Goal: Task Accomplishment & Management: Use online tool/utility

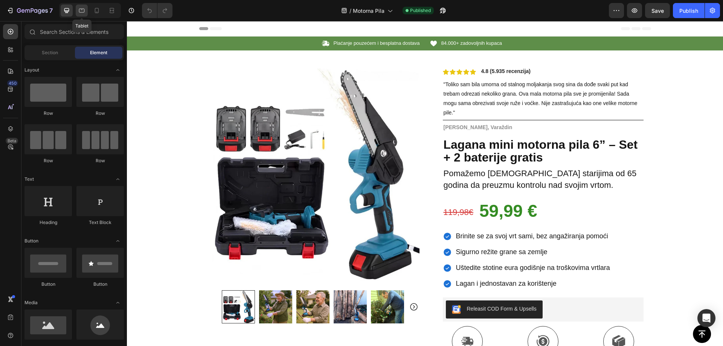
click at [81, 8] on icon at bounding box center [82, 11] width 8 height 8
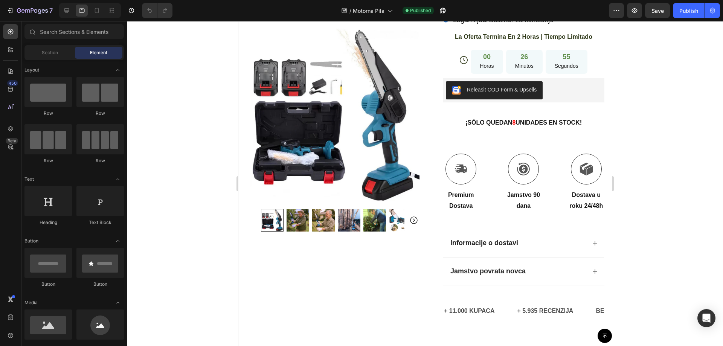
scroll to position [212, 0]
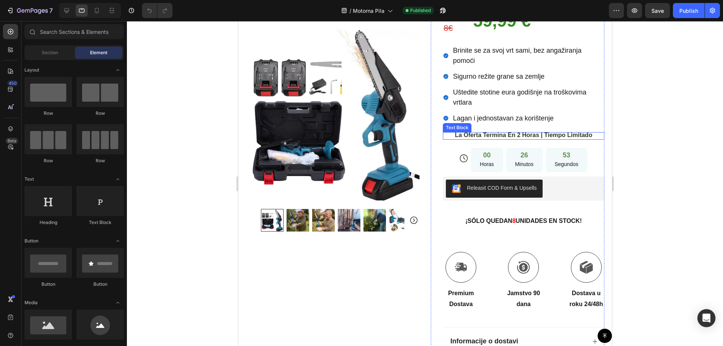
click at [484, 134] on span "La Oferta Termina En 2 Horas | Tiempo Limitado" at bounding box center [522, 135] width 137 height 6
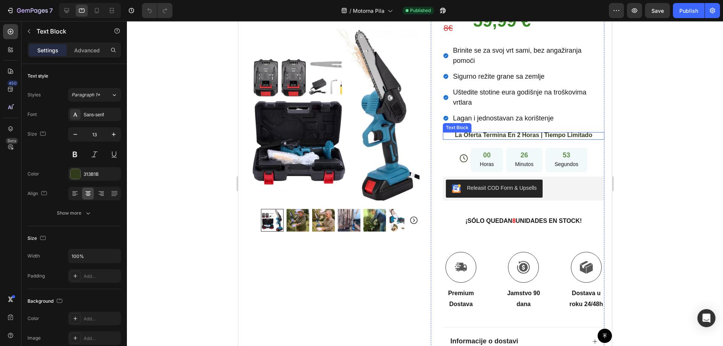
click at [484, 134] on span "La Oferta Termina En 2 Horas | Tiempo Limitado" at bounding box center [522, 135] width 137 height 6
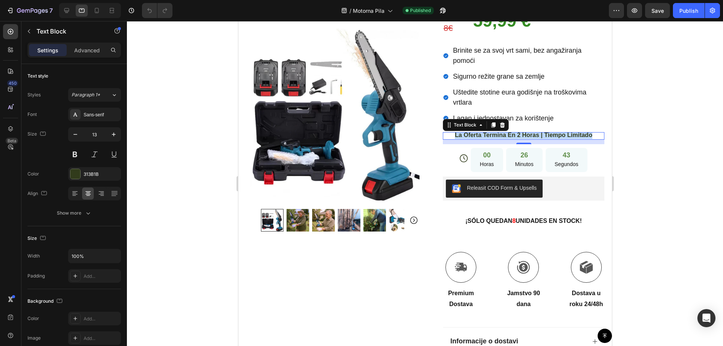
click at [468, 136] on span "La Oferta Termina En 2 Horas | Tiempo Limitado" at bounding box center [522, 135] width 137 height 6
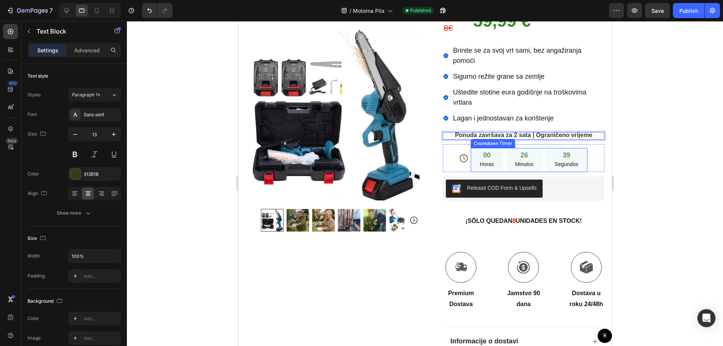
click at [506, 166] on div "26 Minutos" at bounding box center [524, 160] width 37 height 24
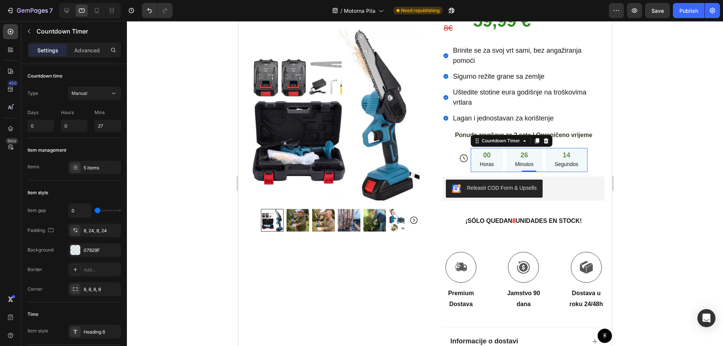
click at [643, 140] on div at bounding box center [425, 183] width 596 height 325
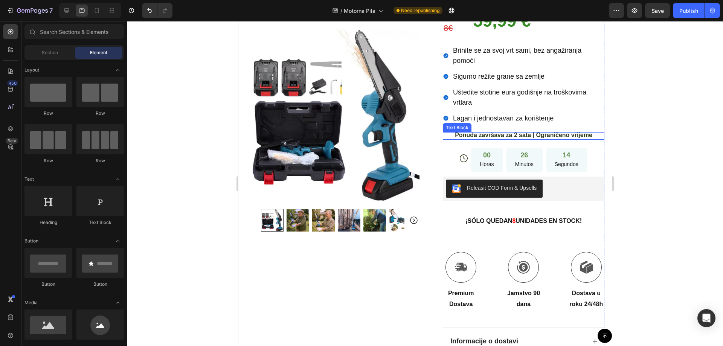
click at [570, 137] on span "Ponuda završava za 2 sata | Ograničeno vrijeme" at bounding box center [522, 135] width 137 height 6
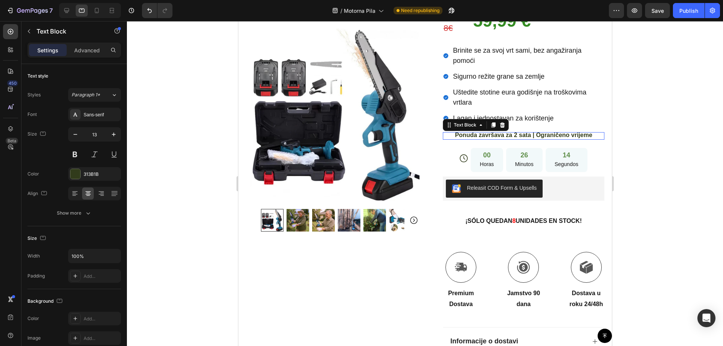
click at [570, 136] on span "Ponuda završava za 2 sata | Ograničeno vrijeme" at bounding box center [522, 135] width 137 height 6
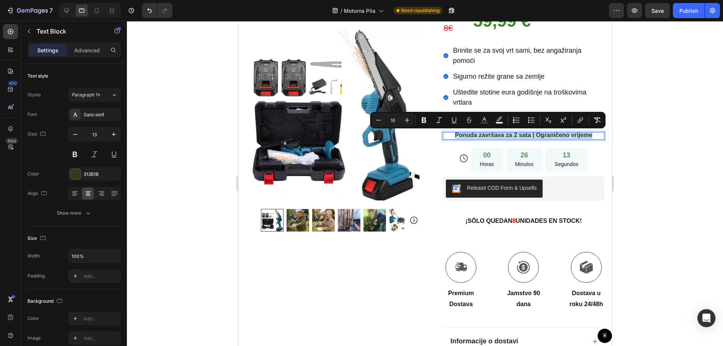
click at [565, 139] on div at bounding box center [565, 139] width 0 height 0
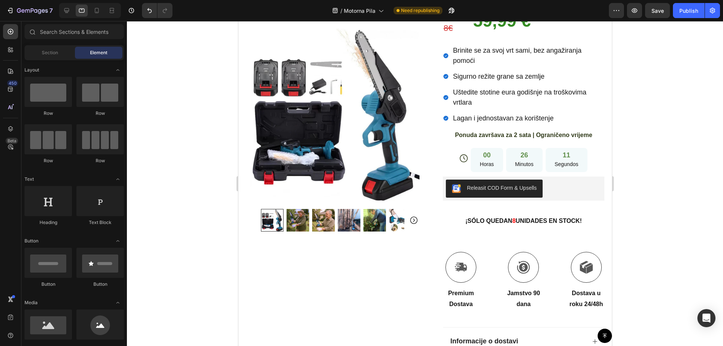
click at [661, 133] on div at bounding box center [425, 183] width 596 height 325
click at [660, 125] on div at bounding box center [425, 183] width 596 height 325
click at [634, 91] on div at bounding box center [425, 183] width 596 height 325
drag, startPoint x: 601, startPoint y: 147, endPoint x: 852, endPoint y: 168, distance: 251.9
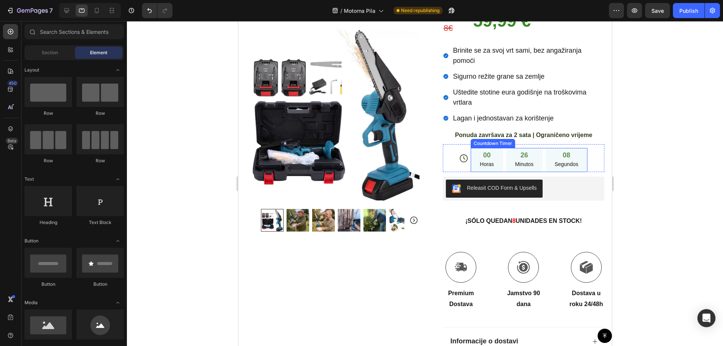
click at [507, 168] on div "26 Minutos" at bounding box center [524, 160] width 37 height 24
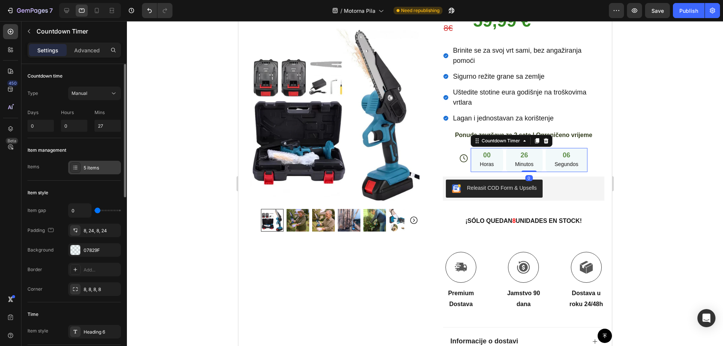
click at [84, 169] on div "5 items" at bounding box center [101, 168] width 35 height 7
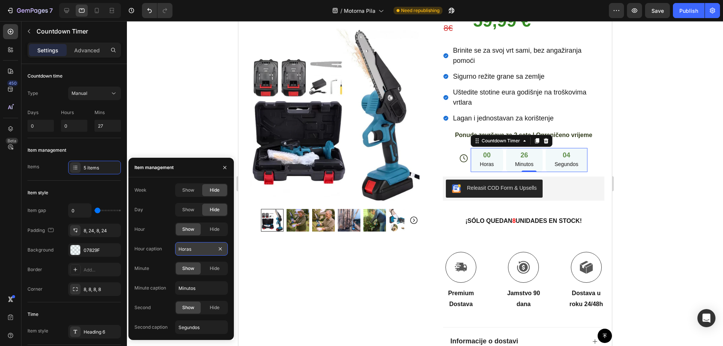
click at [183, 245] on input "Horas" at bounding box center [201, 249] width 53 height 14
paste input "Sati"
type input "Sati"
click at [194, 288] on input "Minutos" at bounding box center [201, 288] width 53 height 14
paste input "e"
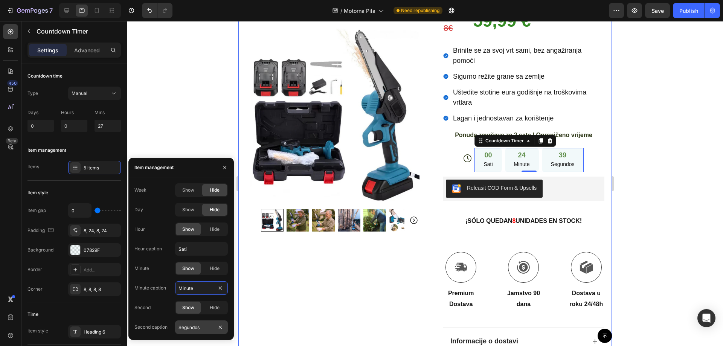
type input "Minute"
click at [186, 327] on input "Segundos" at bounding box center [201, 327] width 53 height 14
paste input "kunde"
type input "Sekunde"
click at [641, 140] on div at bounding box center [425, 183] width 596 height 325
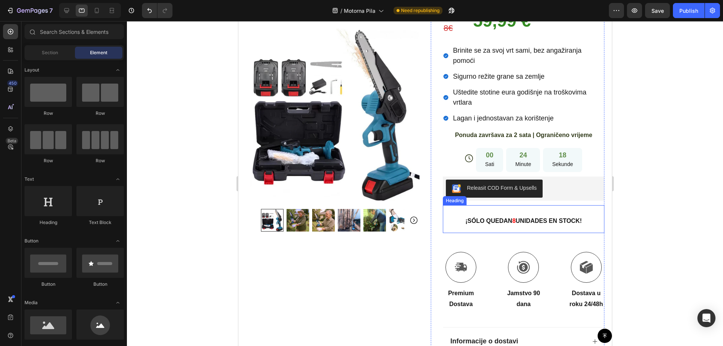
click at [483, 220] on strong "¡SÓLO QUEDAN" at bounding box center [488, 221] width 47 height 6
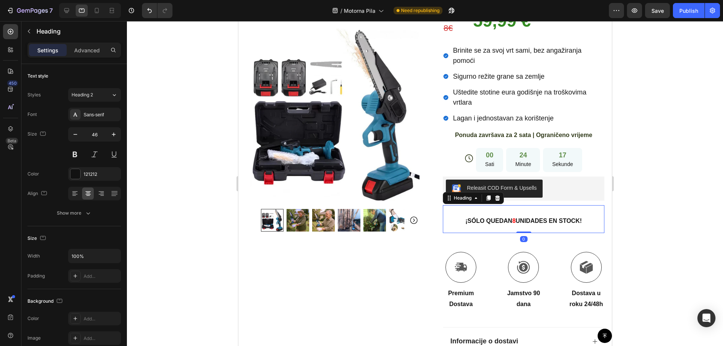
click at [483, 220] on strong "¡SÓLO QUEDAN" at bounding box center [488, 221] width 47 height 6
click at [468, 219] on strong "¡SÓLO QUEDAN" at bounding box center [488, 221] width 47 height 6
click at [488, 220] on strong "¡SÓLO QUEDAN" at bounding box center [488, 221] width 47 height 6
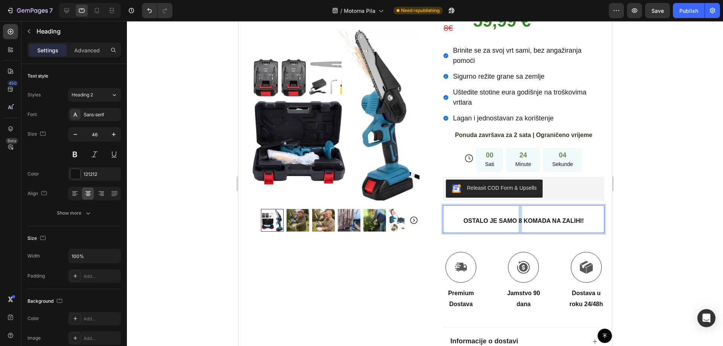
click at [516, 219] on strong "OSTALO JE SAMO 8 KOMADA NA ZALIHI!" at bounding box center [523, 221] width 120 height 6
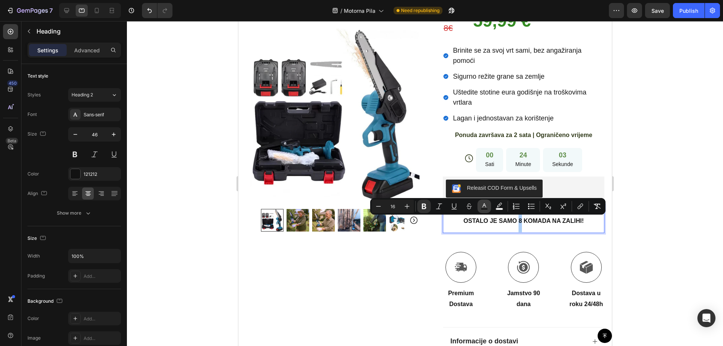
click at [481, 209] on rect "Editor contextual toolbar" at bounding box center [484, 209] width 7 height 2
type input "151515"
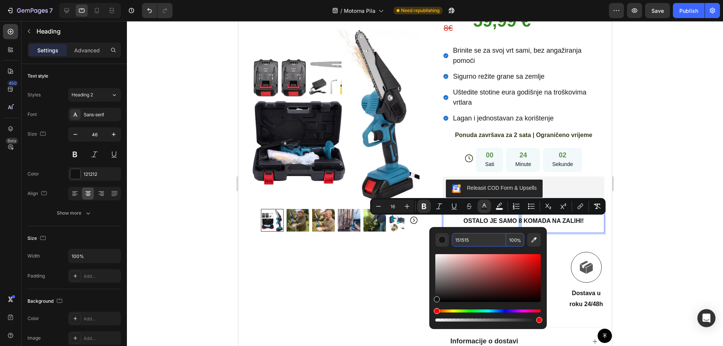
click at [463, 238] on input "151515" at bounding box center [479, 240] width 54 height 14
paste input "FF0000"
type input "FF0000"
click at [651, 210] on div at bounding box center [425, 183] width 596 height 325
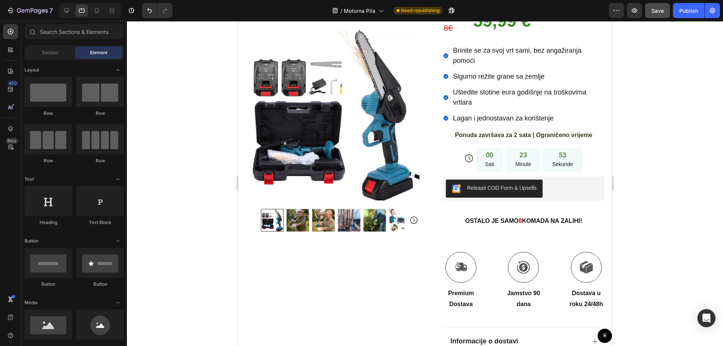
click at [659, 12] on span "Save" at bounding box center [657, 11] width 12 height 6
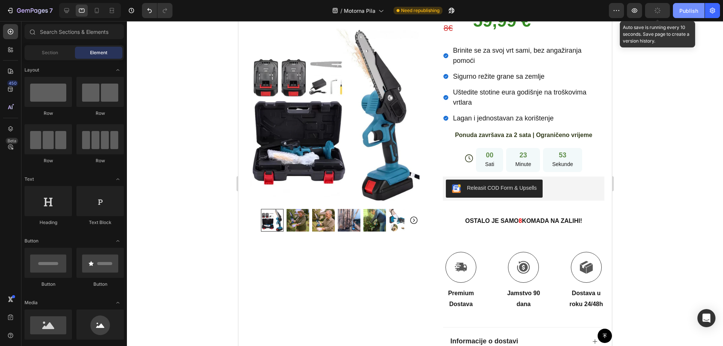
click at [685, 15] on button "Publish" at bounding box center [689, 10] width 32 height 15
